Goal: Transaction & Acquisition: Purchase product/service

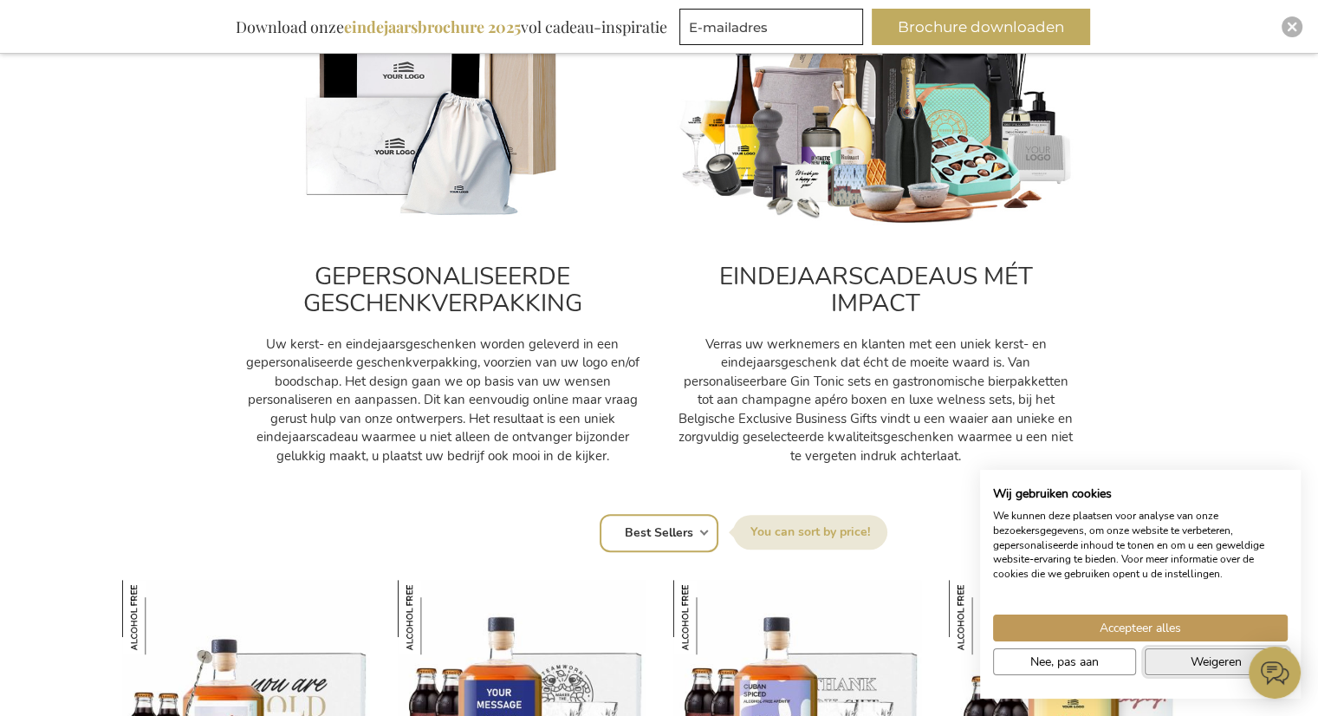
click at [1217, 659] on span "Weigeren" at bounding box center [1216, 661] width 51 height 18
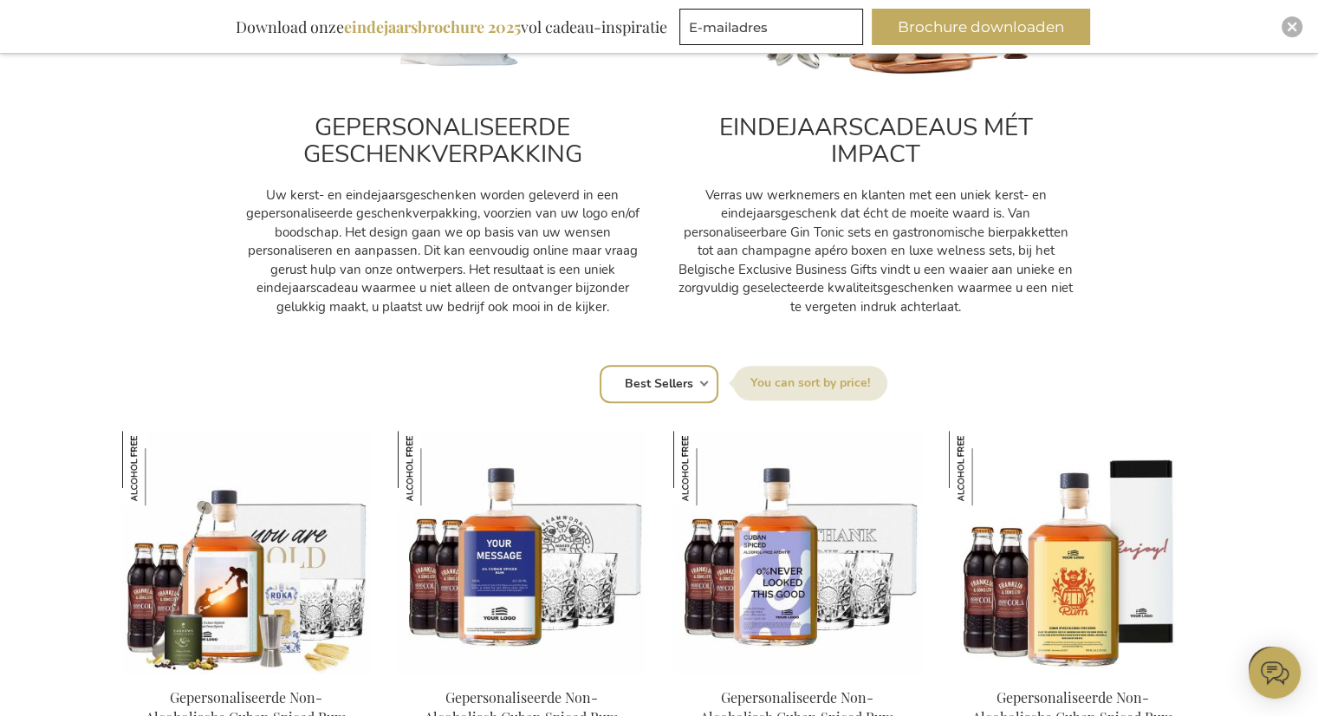
scroll to position [1126, 0]
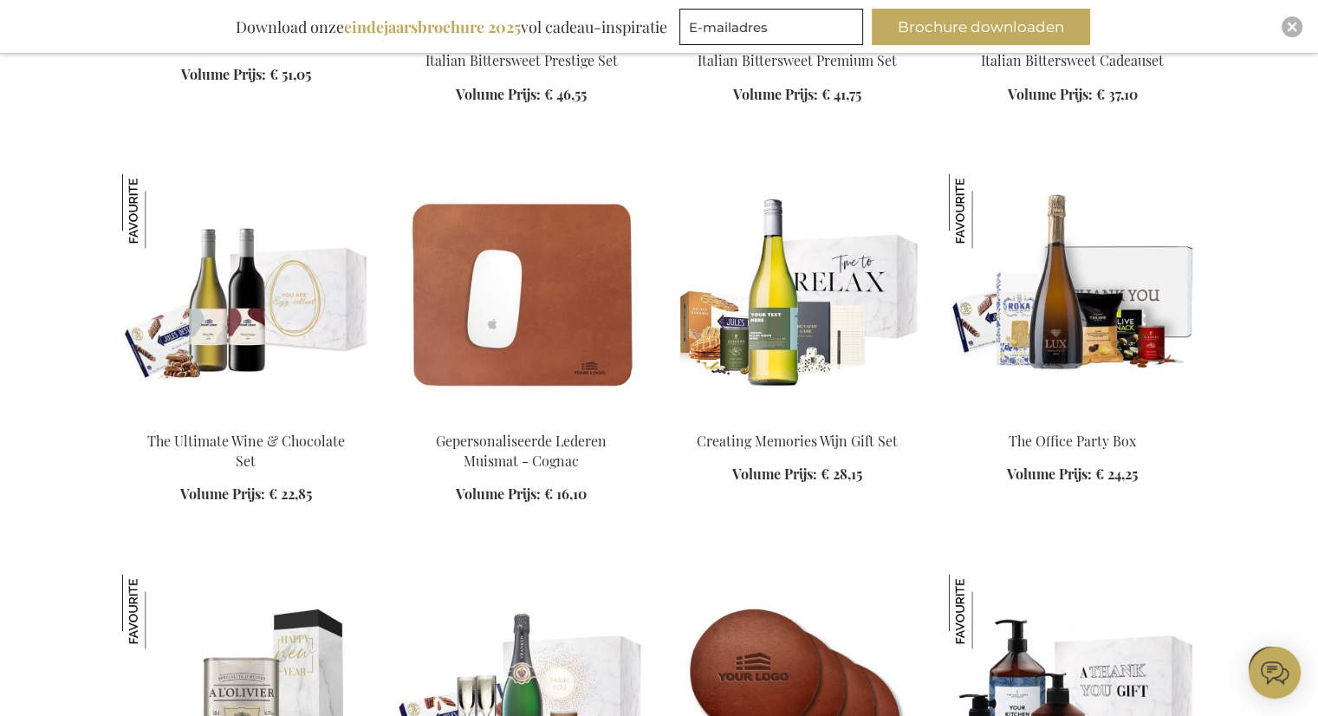
drag, startPoint x: 172, startPoint y: 280, endPoint x: 199, endPoint y: 164, distance: 119.4
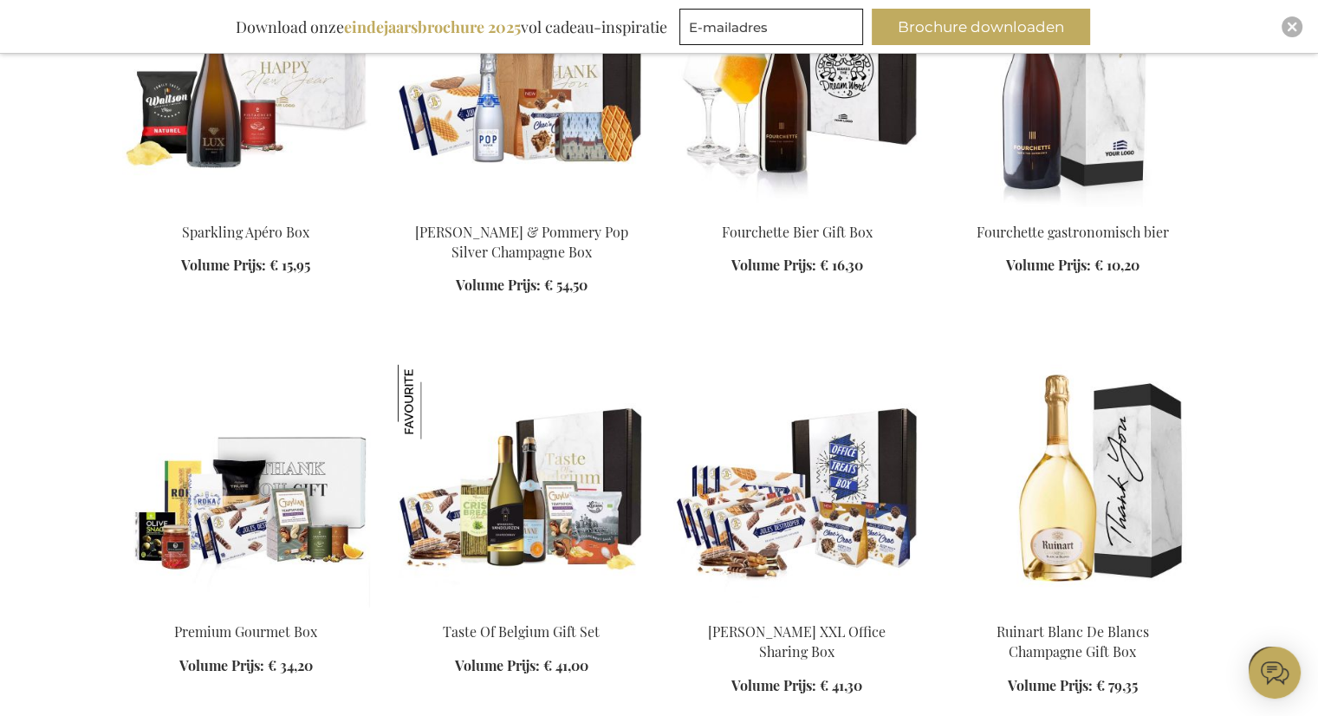
scroll to position [3379, 0]
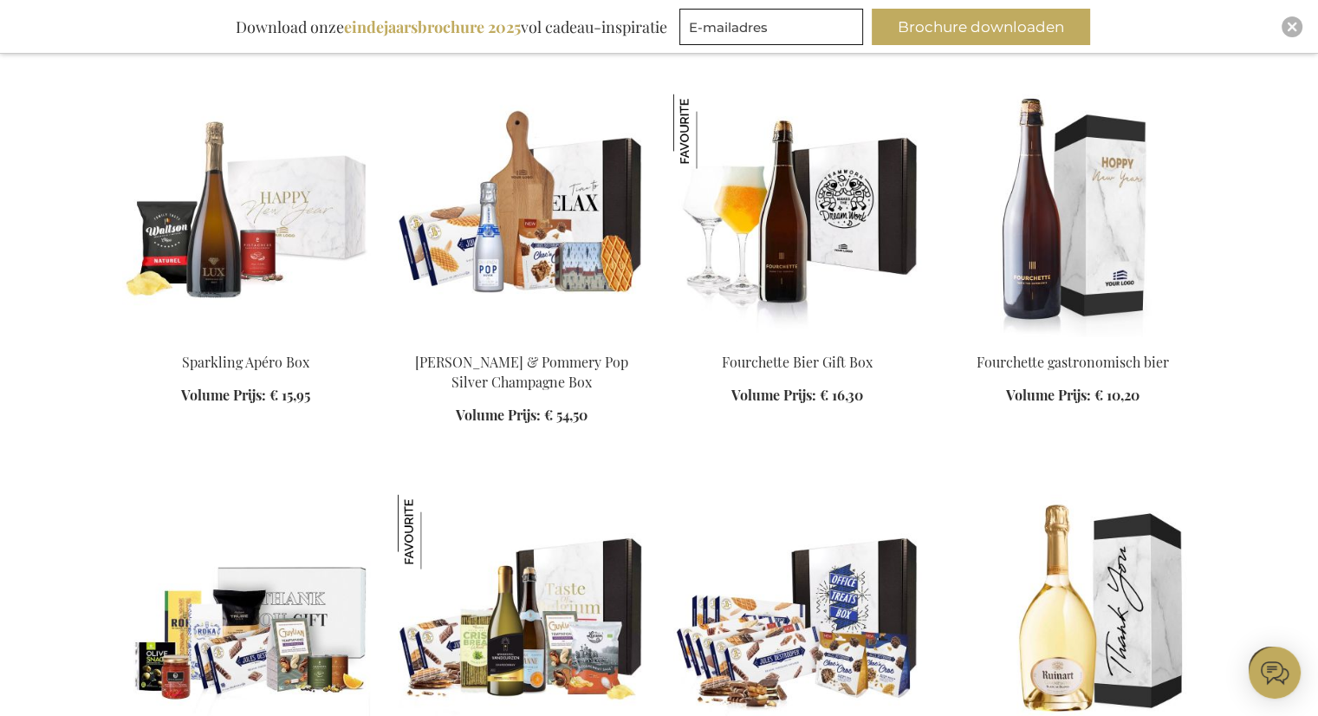
scroll to position [3119, 0]
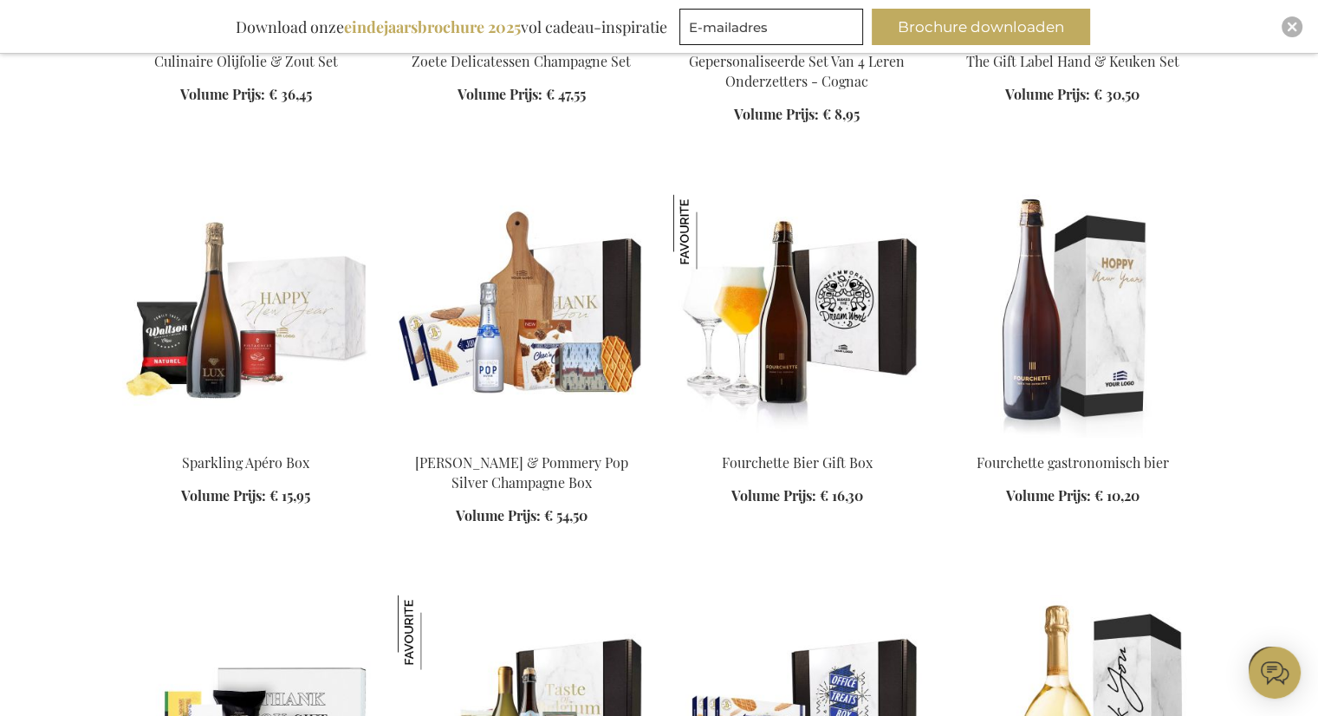
click at [508, 382] on img at bounding box center [522, 315] width 248 height 243
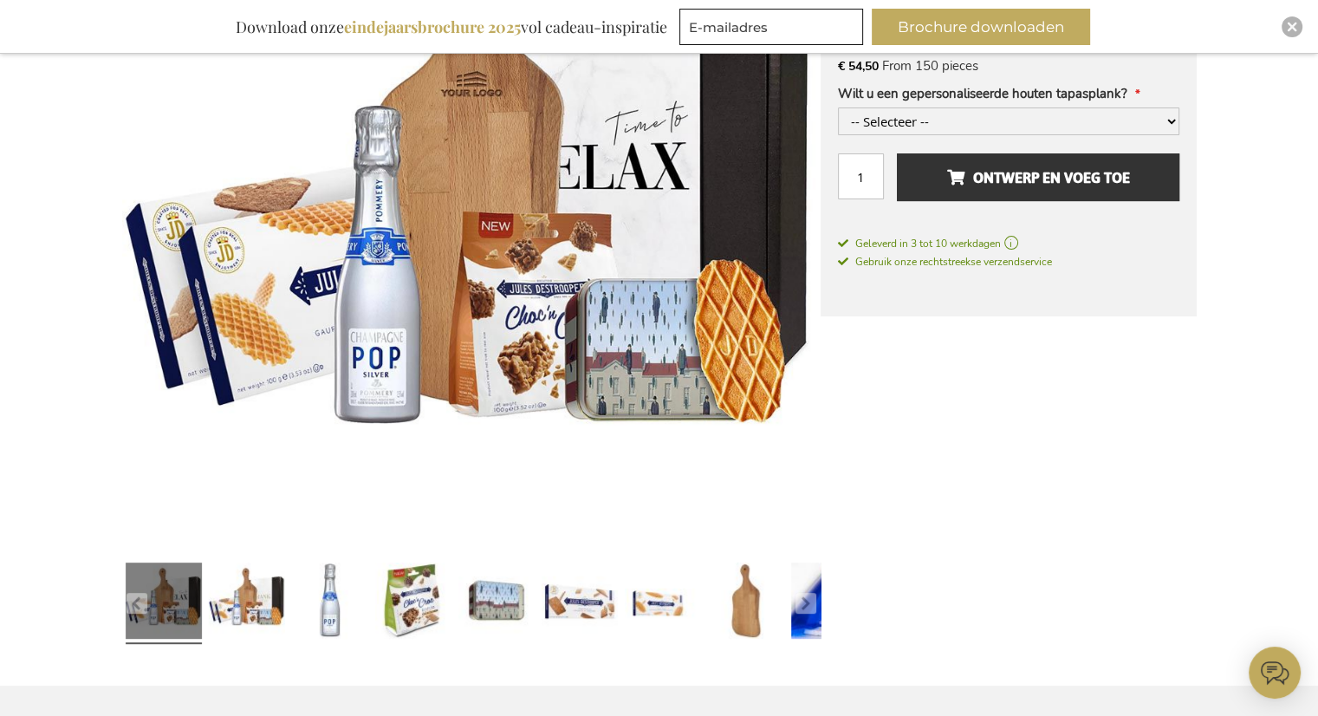
scroll to position [486, 0]
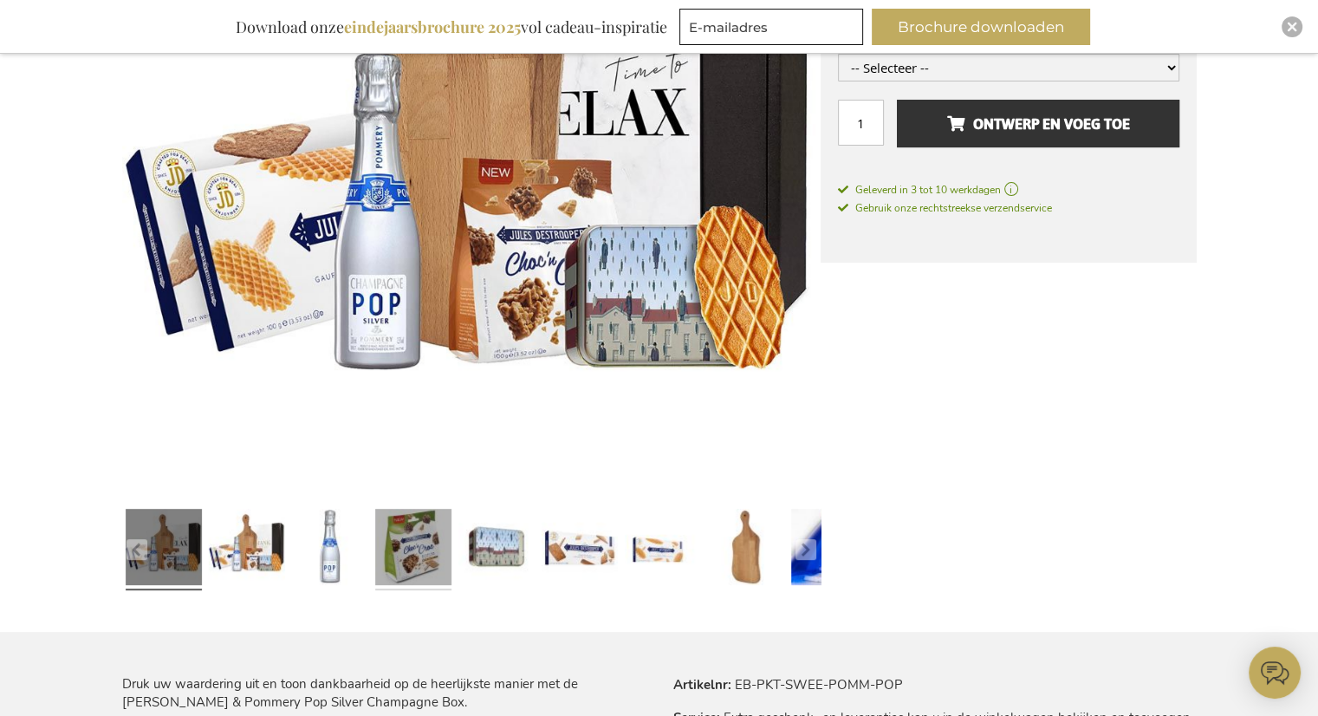
click at [419, 556] on link at bounding box center [413, 549] width 76 height 95
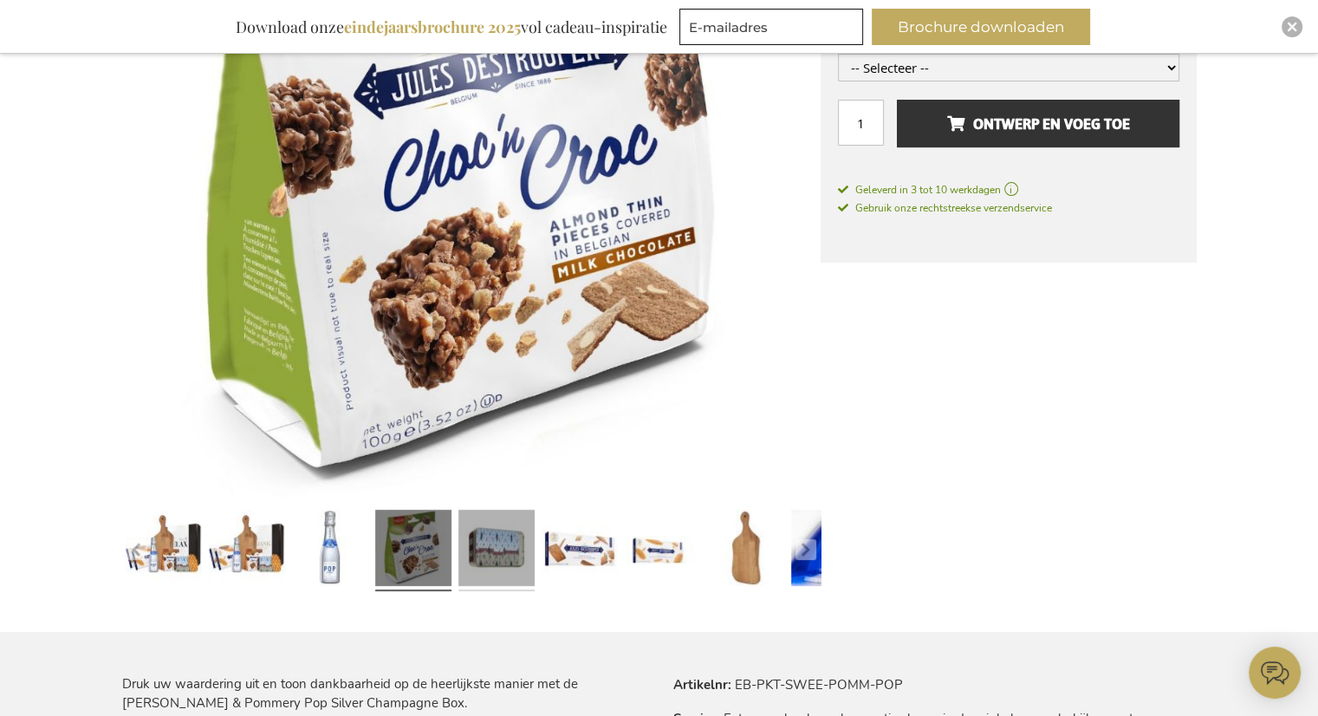
click at [516, 535] on link at bounding box center [496, 550] width 76 height 95
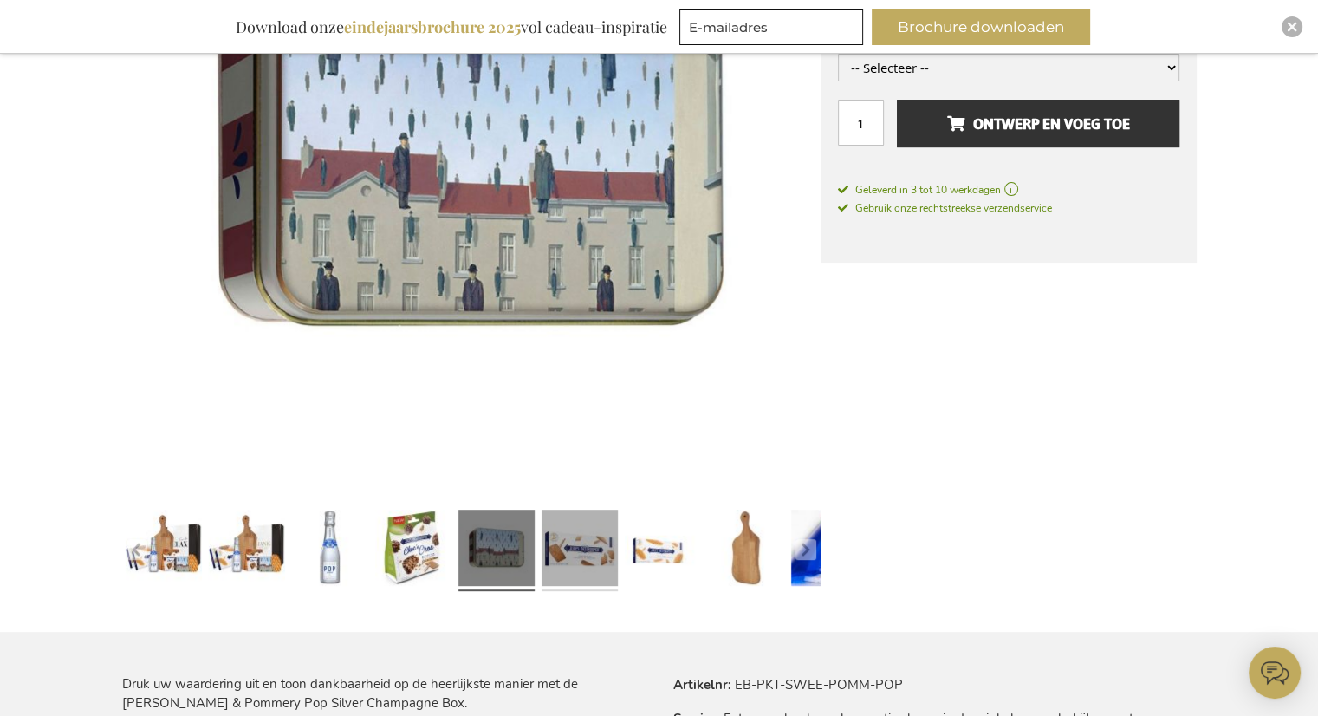
click at [579, 533] on link at bounding box center [580, 550] width 76 height 95
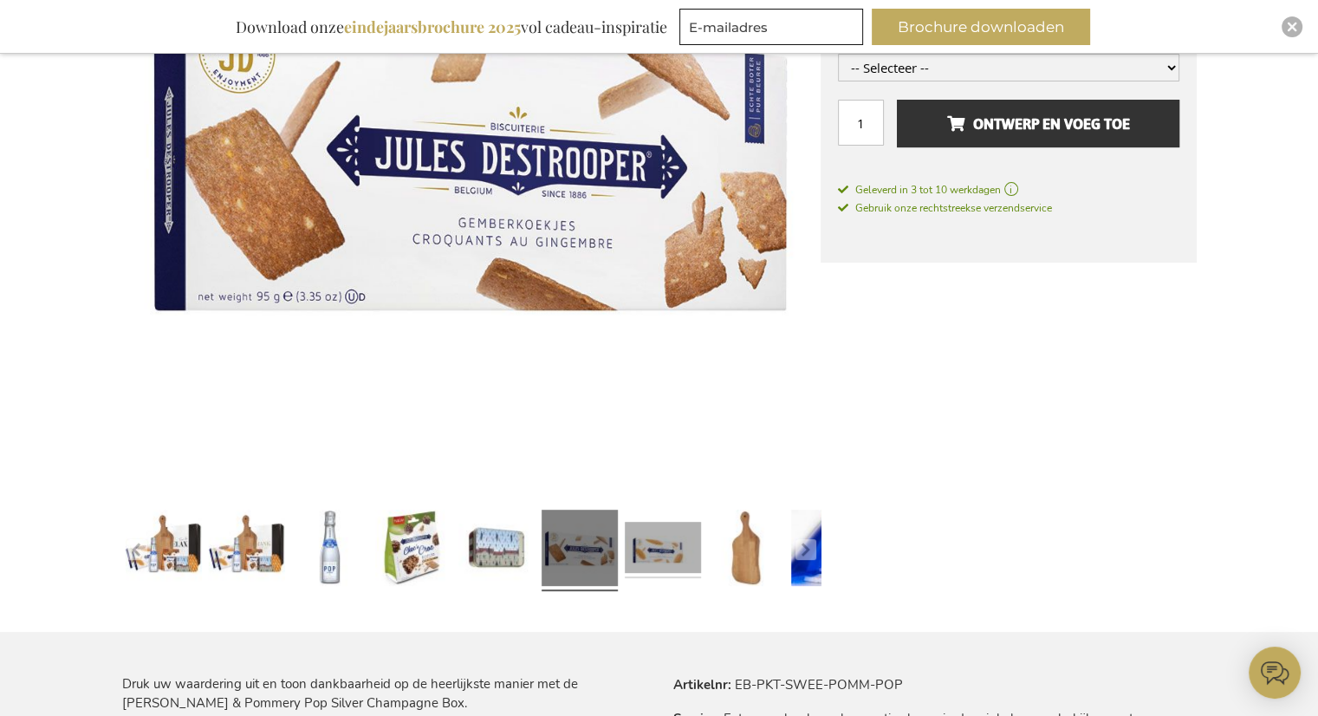
click at [653, 539] on link at bounding box center [663, 550] width 76 height 95
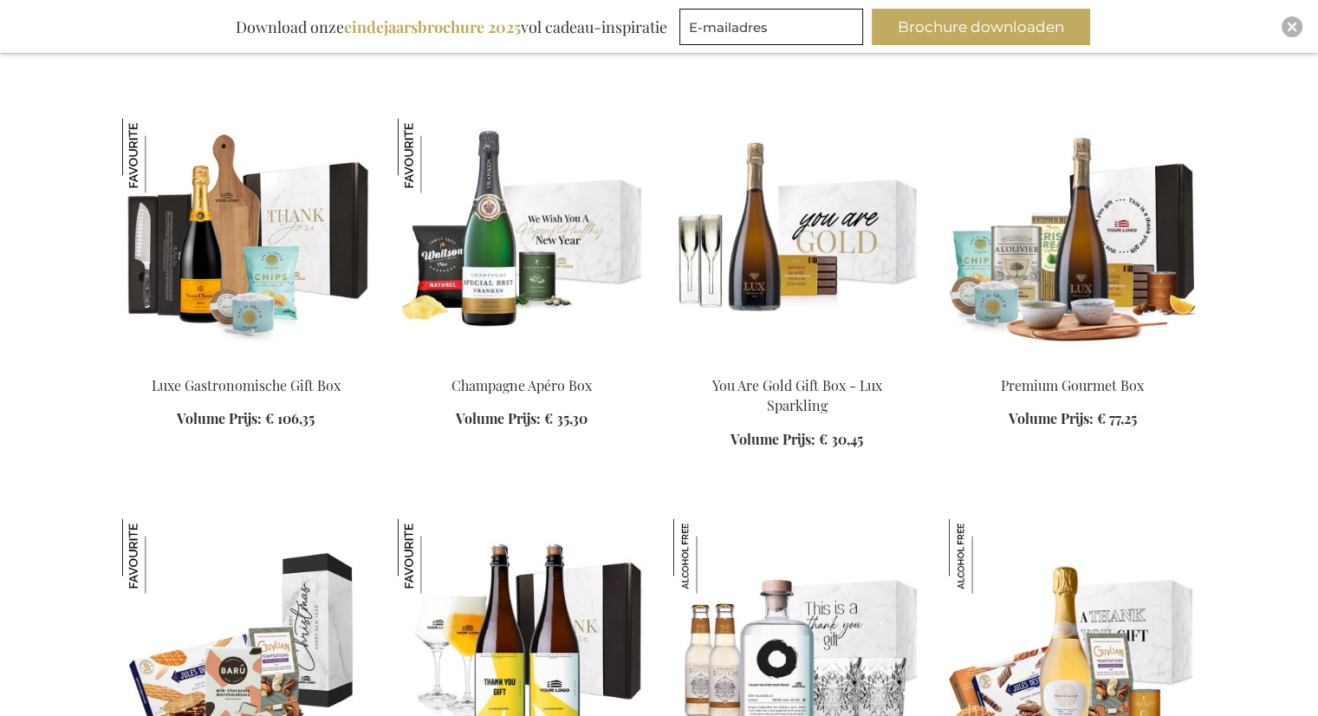
scroll to position [3036, 0]
